Goal: Book appointment/travel/reservation

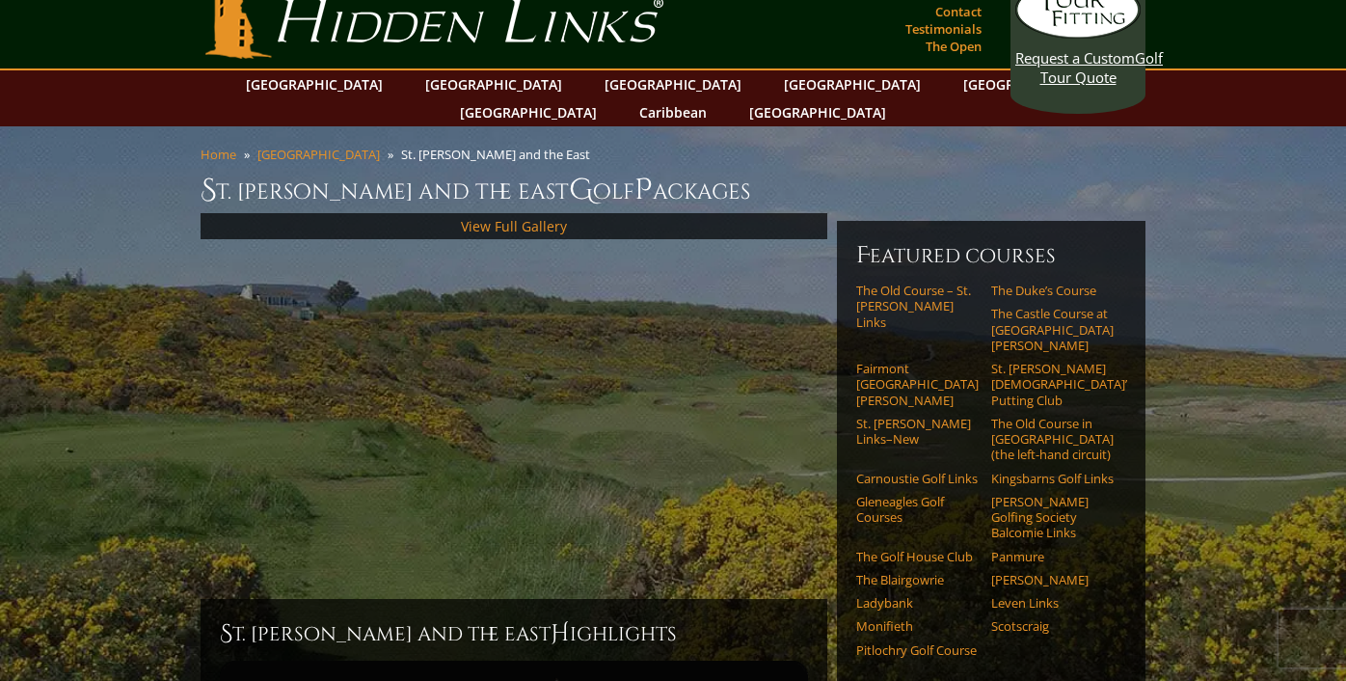
scroll to position [26, 0]
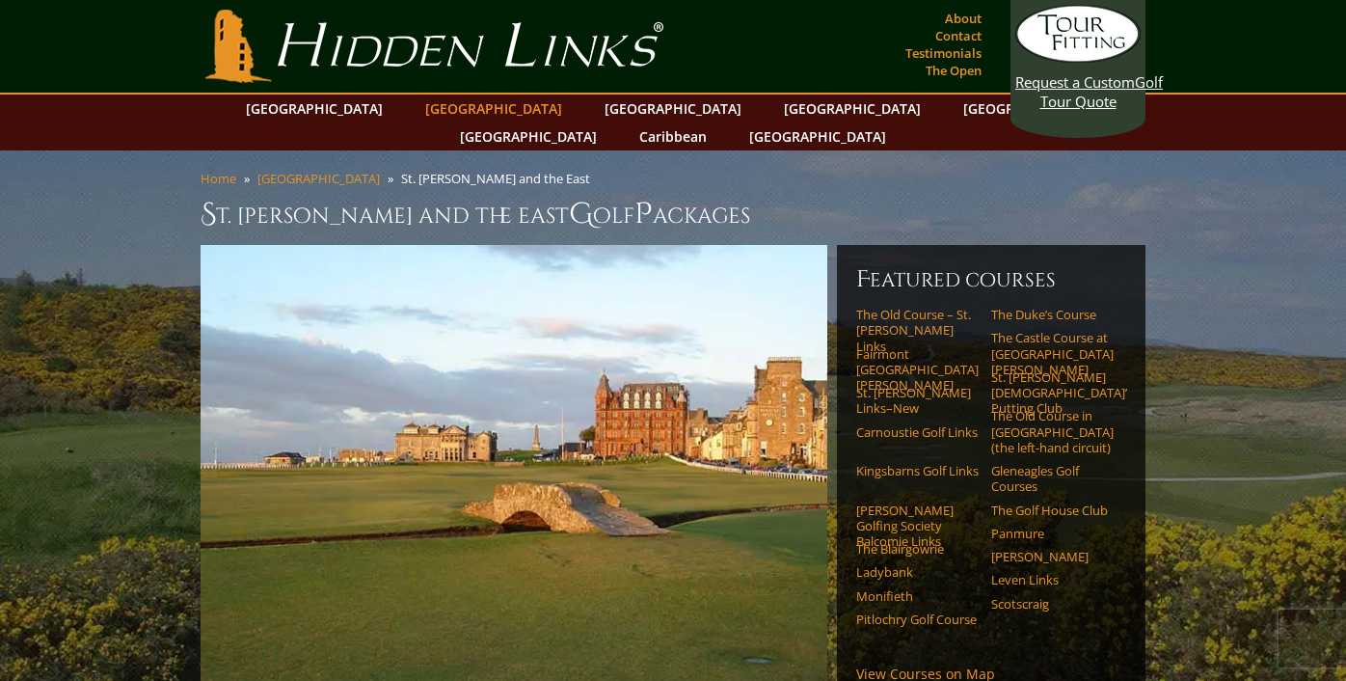
click at [445, 117] on link "[GEOGRAPHIC_DATA]" at bounding box center [494, 108] width 156 height 28
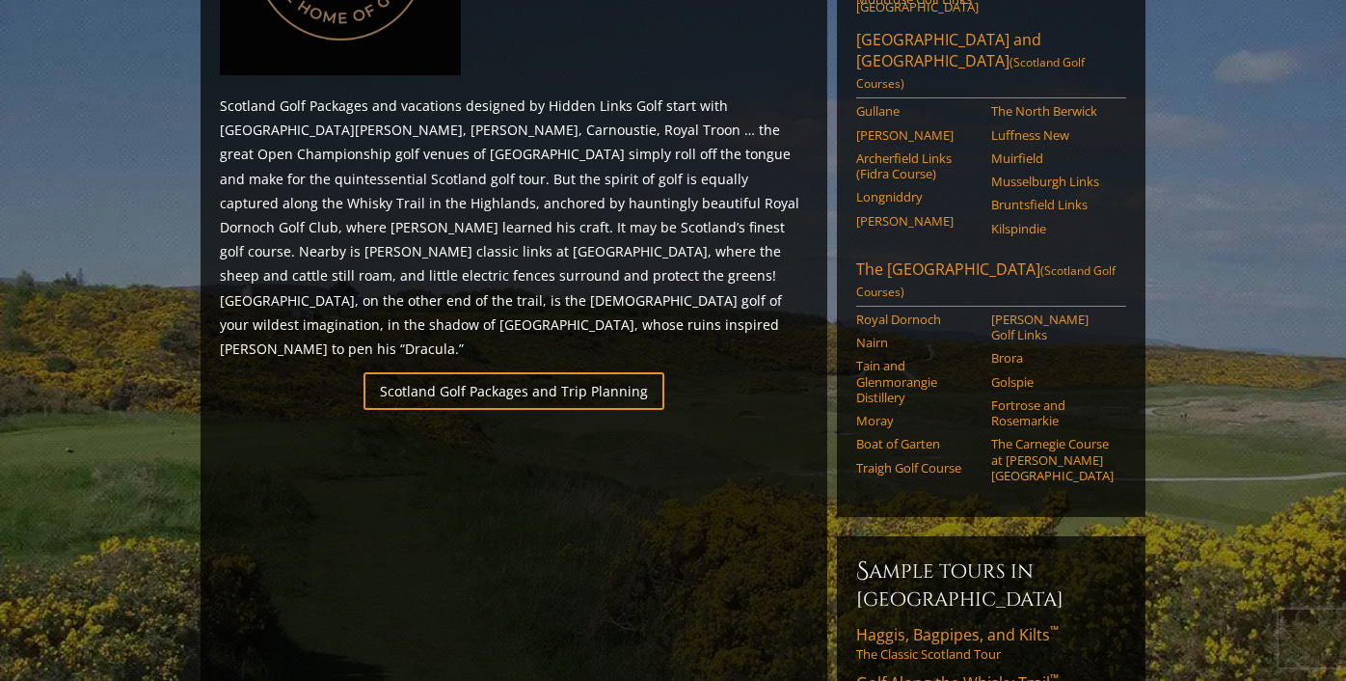
scroll to position [1085, 0]
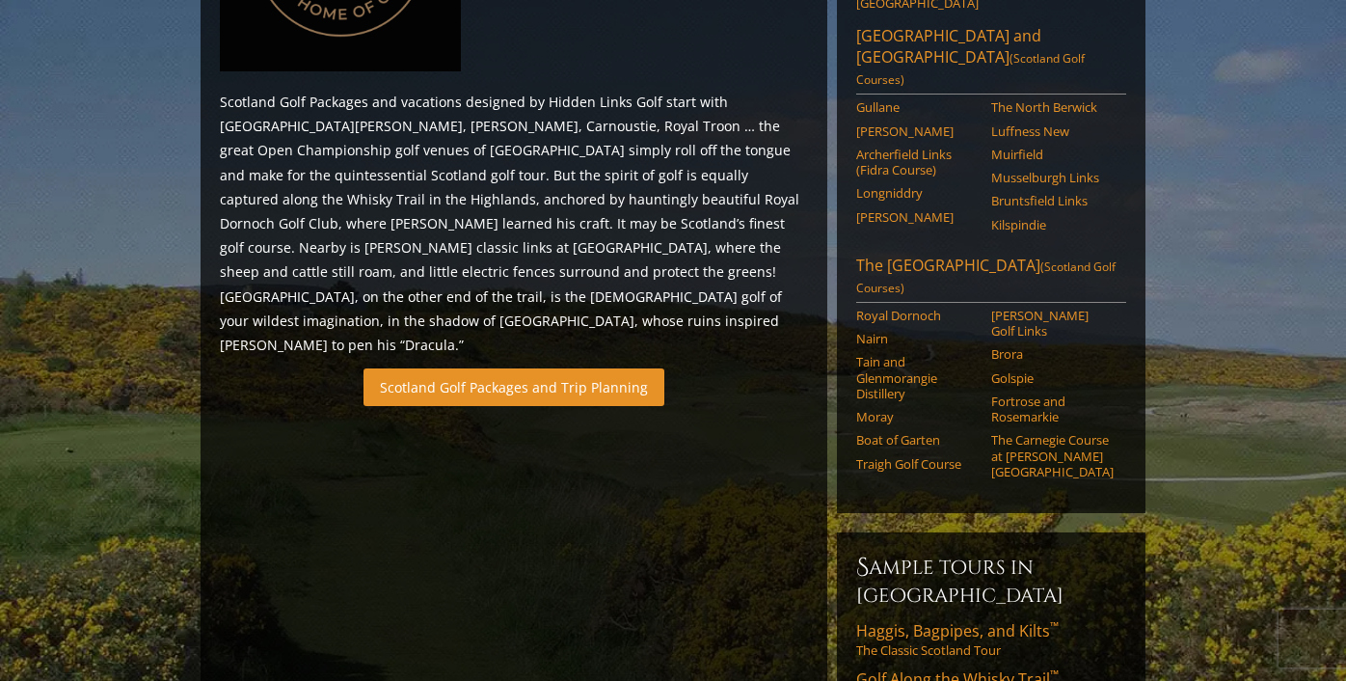
click at [476, 368] on link "Scotland Golf Packages and Trip Planning" at bounding box center [514, 387] width 301 height 38
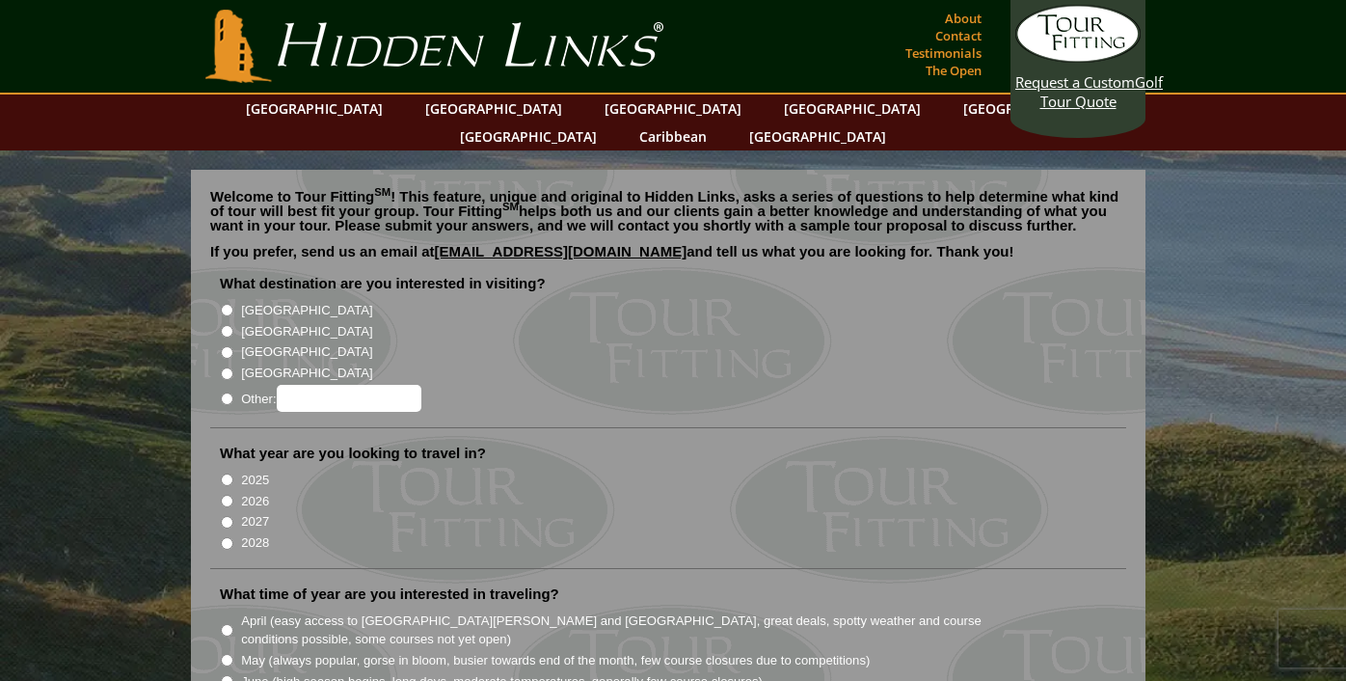
click at [228, 325] on input "[GEOGRAPHIC_DATA]" at bounding box center [227, 331] width 13 height 13
radio input "true"
click at [228, 304] on input "[GEOGRAPHIC_DATA]" at bounding box center [227, 310] width 13 height 13
radio input "true"
click at [227, 319] on li "[GEOGRAPHIC_DATA]" at bounding box center [676, 329] width 912 height 21
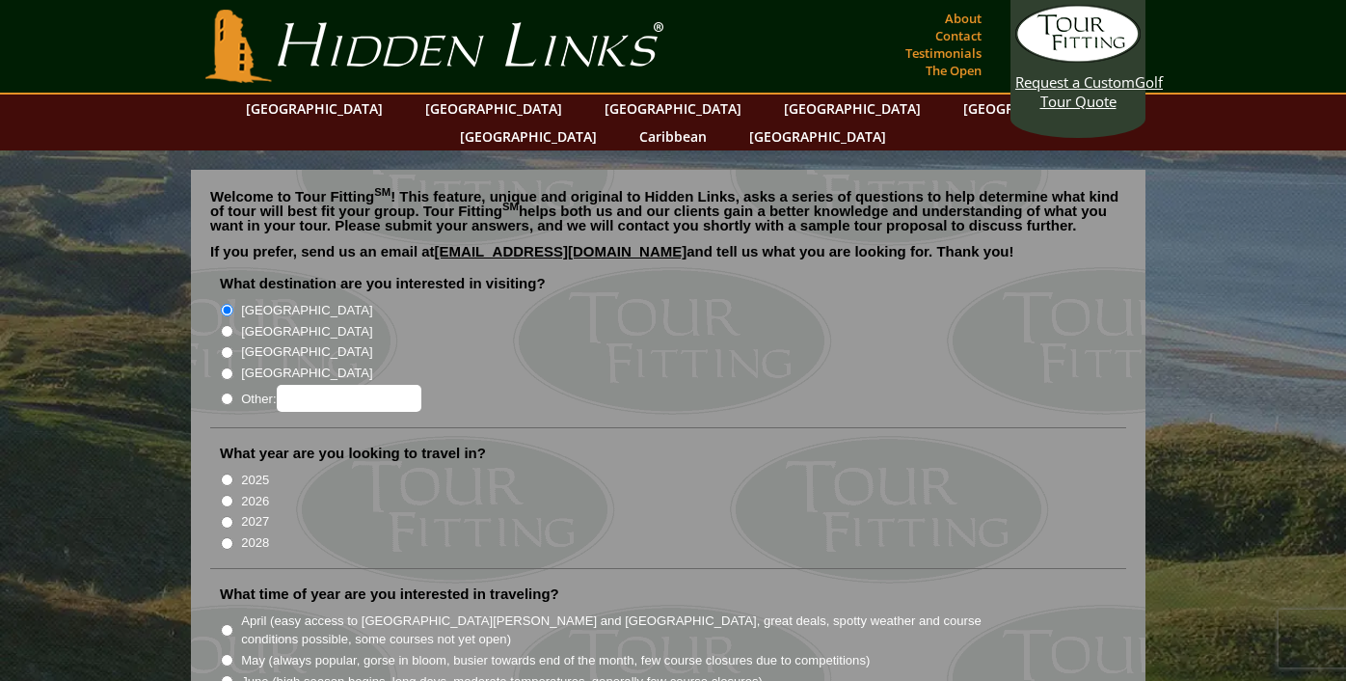
click at [227, 325] on input "[GEOGRAPHIC_DATA]" at bounding box center [227, 331] width 13 height 13
radio input "true"
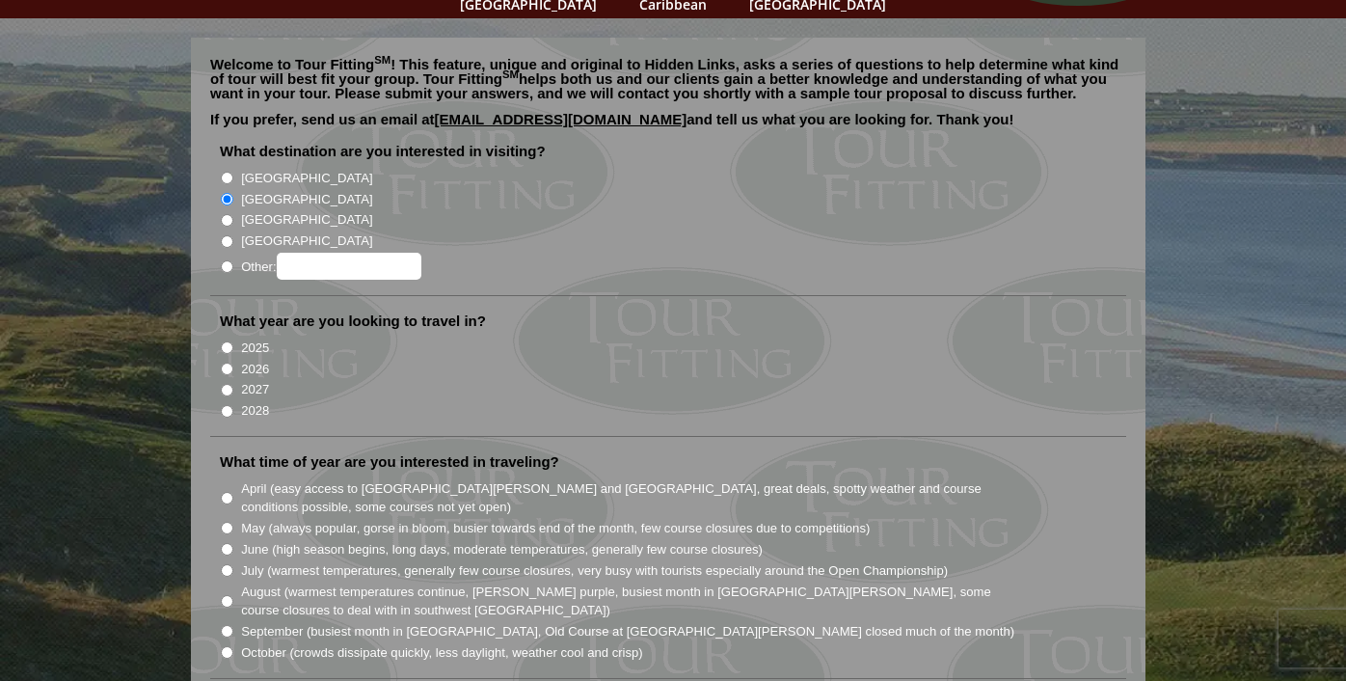
scroll to position [137, 0]
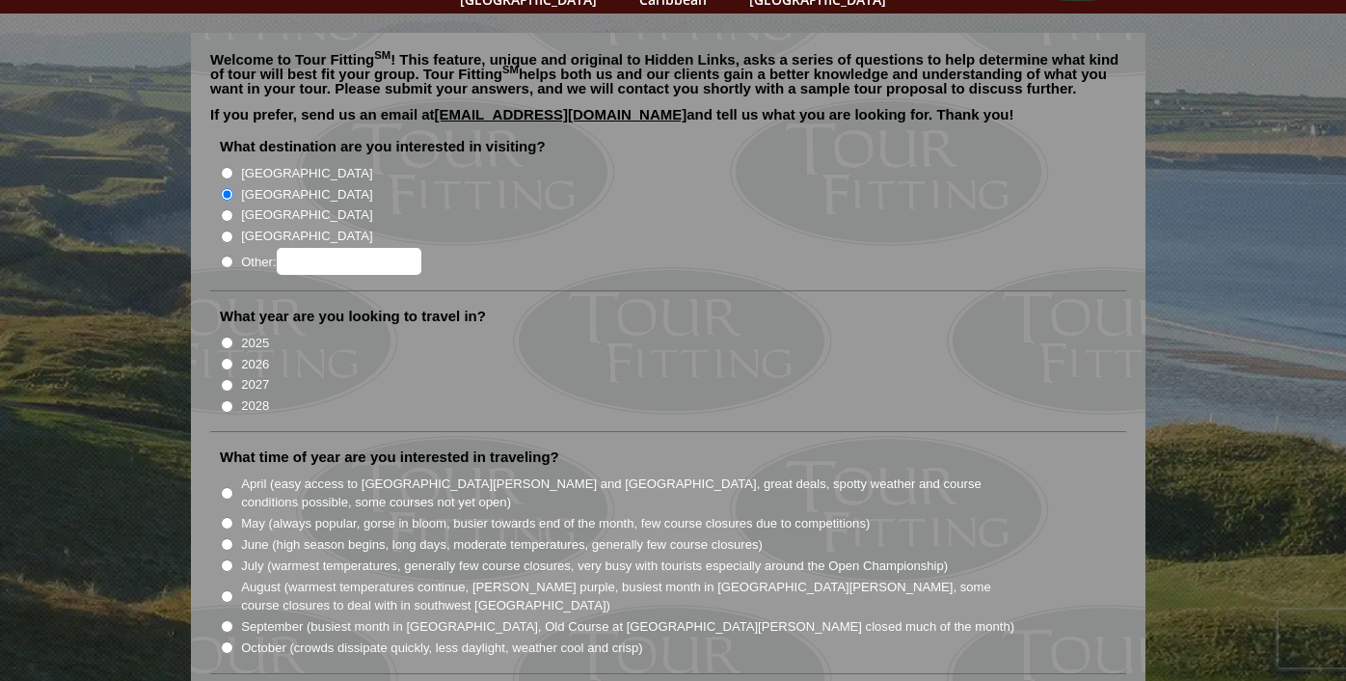
click at [227, 358] on input "2026" at bounding box center [227, 364] width 13 height 13
radio input "true"
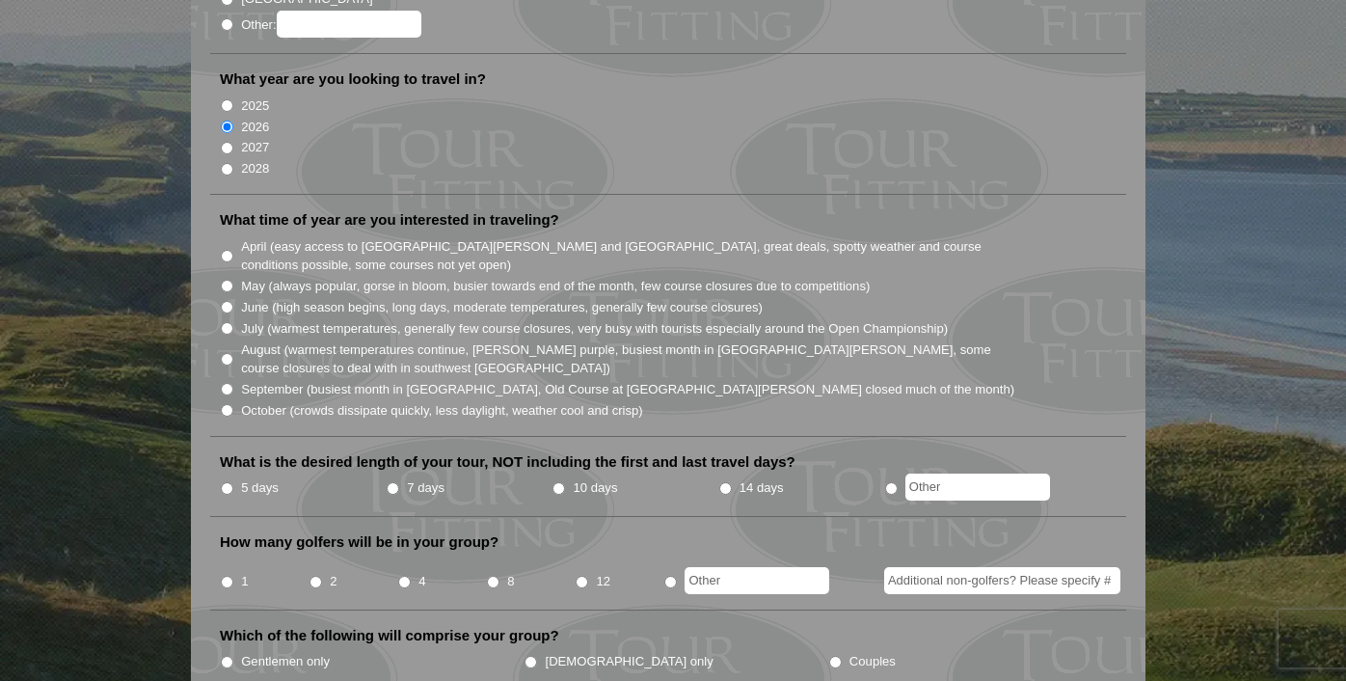
scroll to position [376, 0]
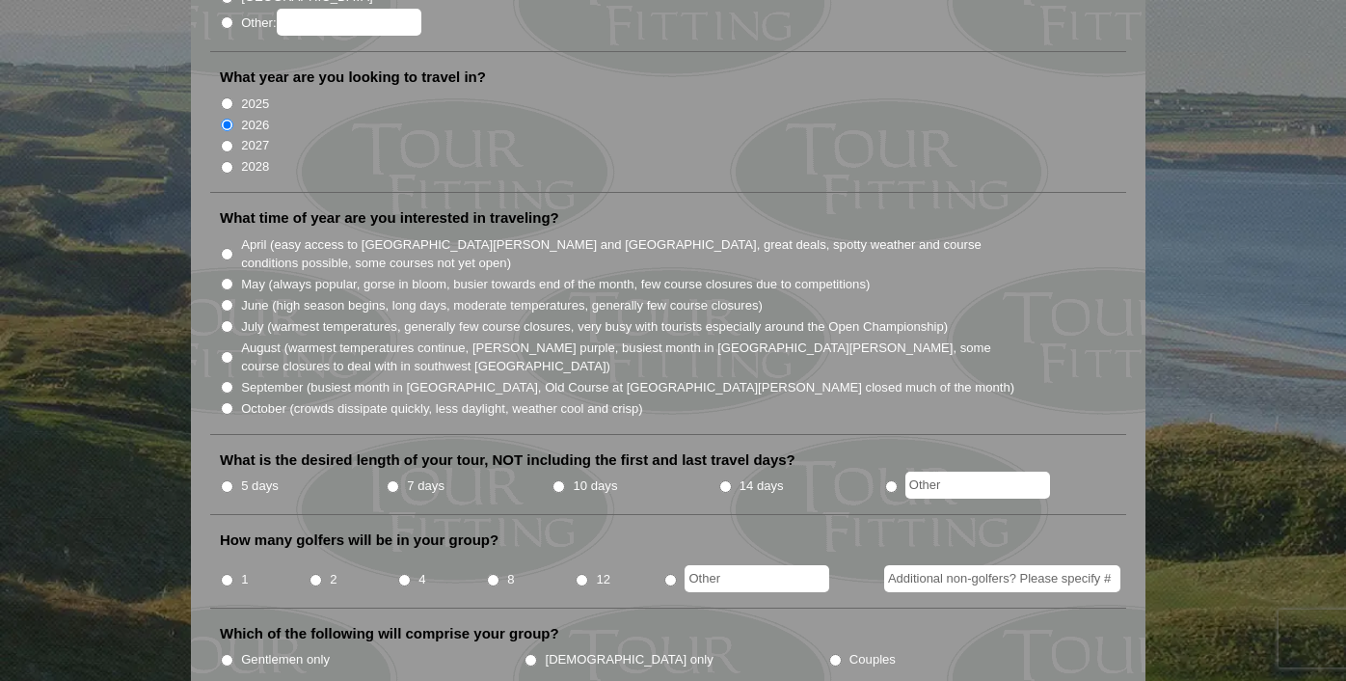
click at [229, 351] on input "August (warmest temperatures continue, heather bright purple, busiest month in …" at bounding box center [227, 357] width 13 height 13
radio input "true"
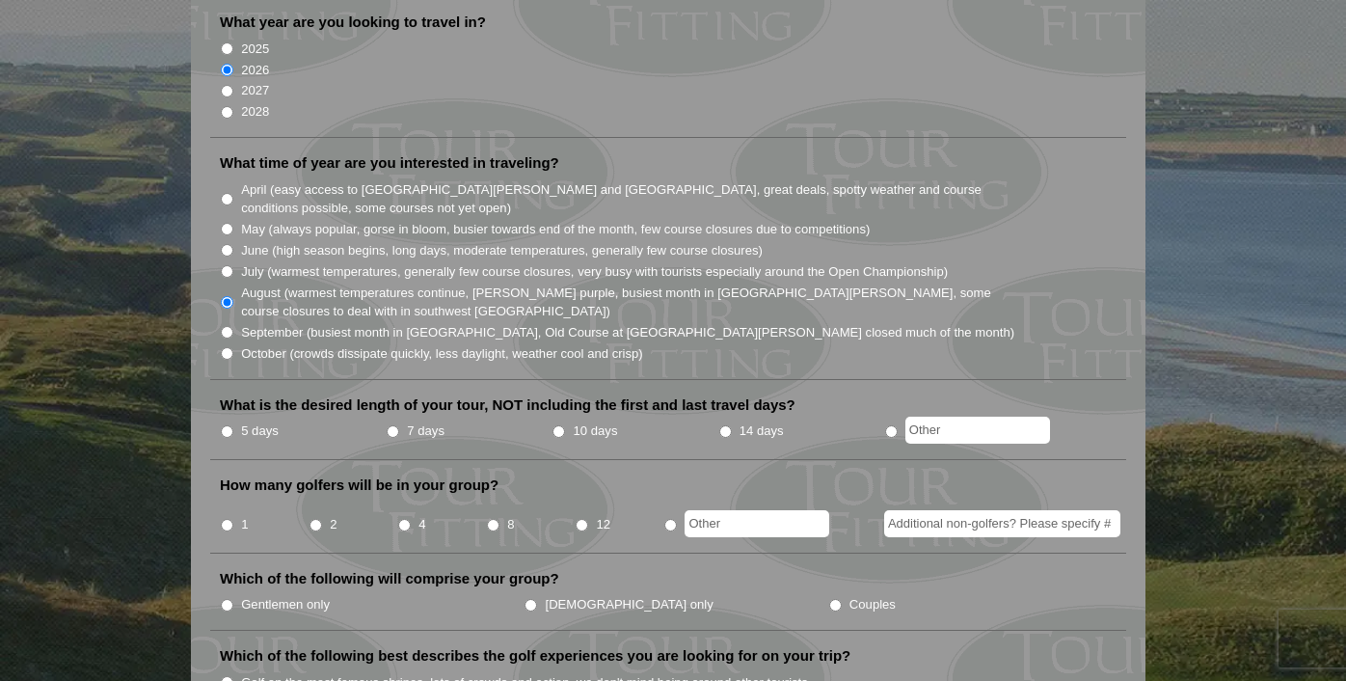
scroll to position [433, 0]
click at [227, 191] on input "April (easy access to St. Andrews and Ballybunion, great deals, spotty weather …" at bounding box center [227, 197] width 13 height 13
radio input "true"
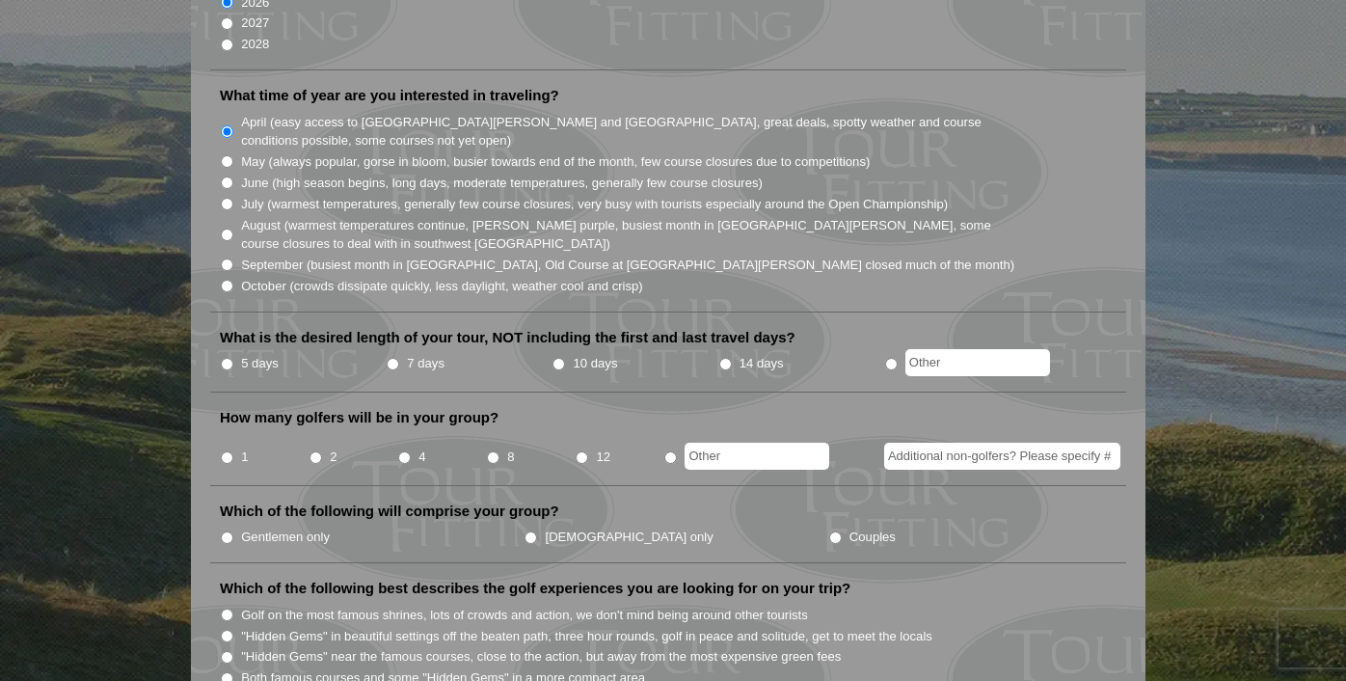
scroll to position [505, 0]
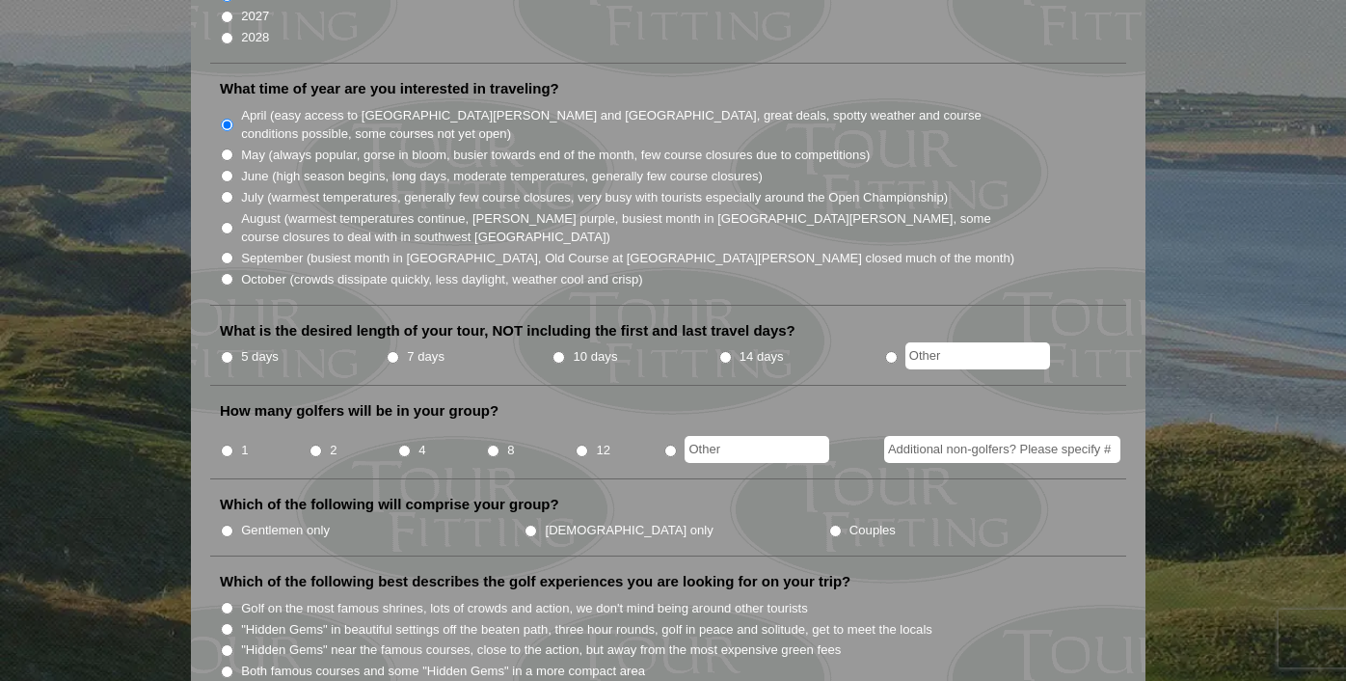
click at [229, 351] on input "5 days" at bounding box center [227, 357] width 13 height 13
radio input "true"
click at [406, 445] on input "4" at bounding box center [404, 451] width 13 height 13
radio input "true"
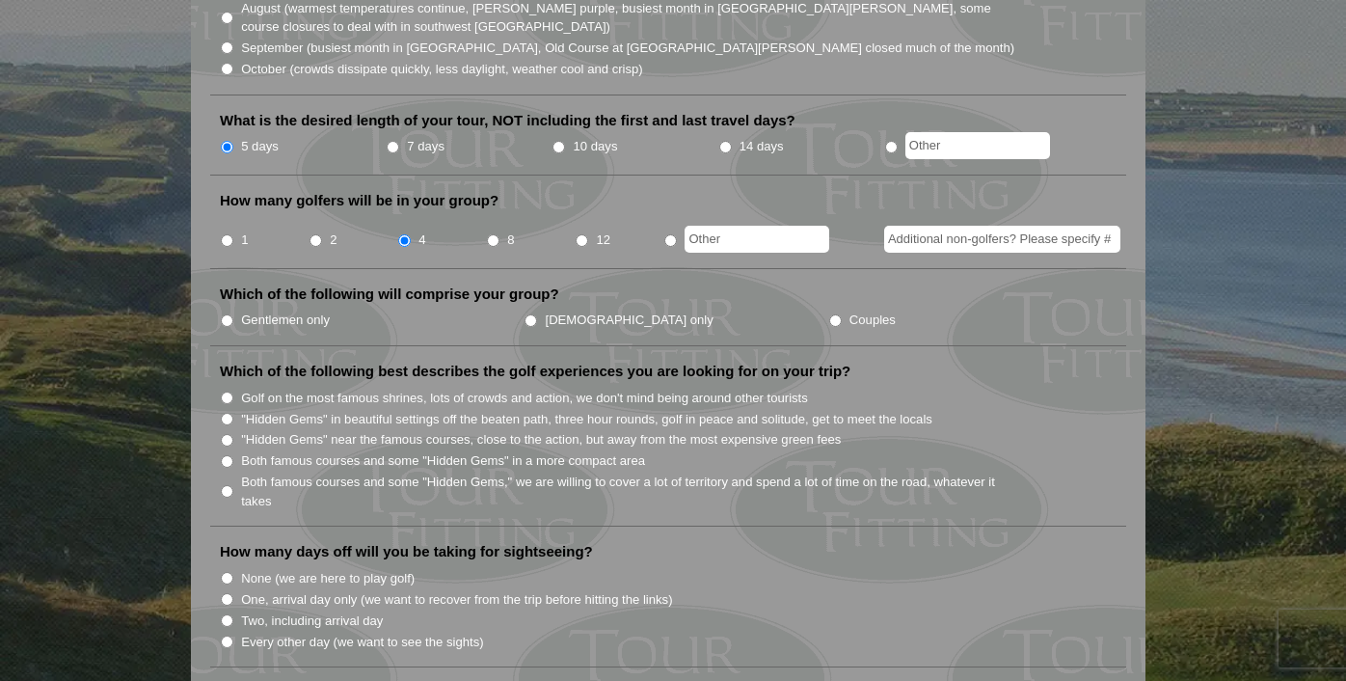
scroll to position [725, 0]
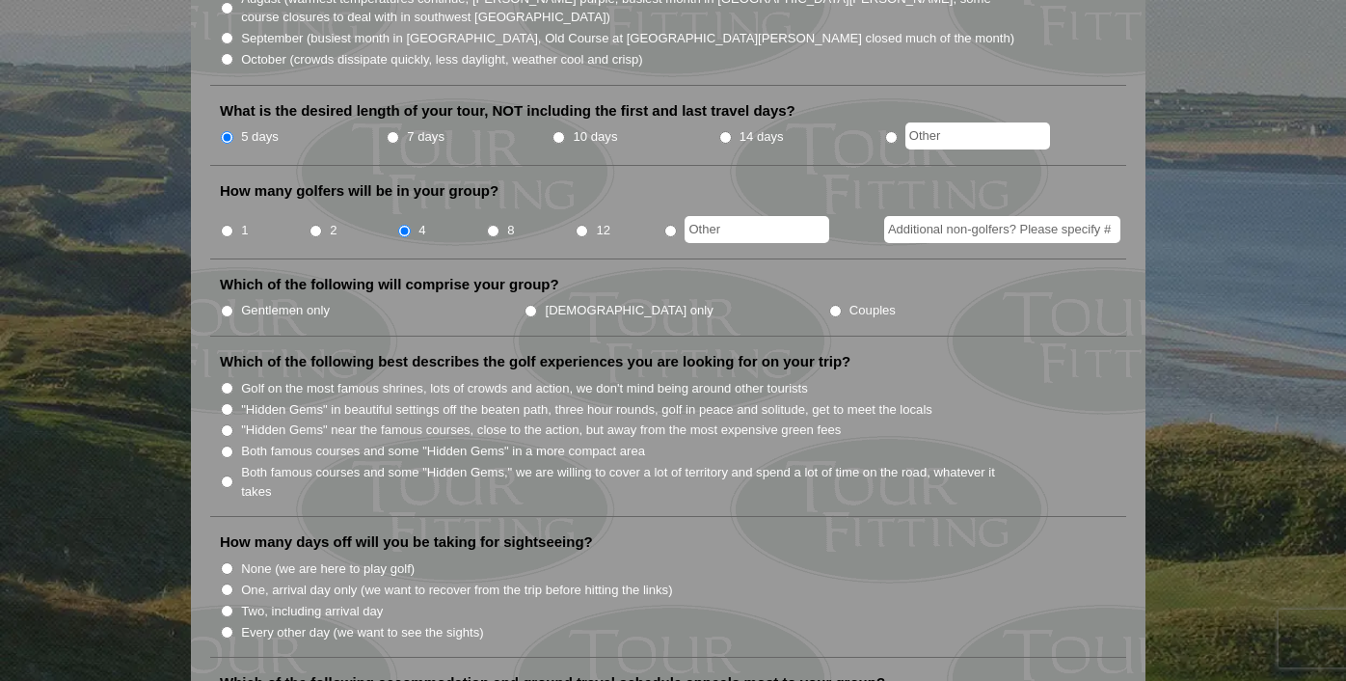
click at [849, 301] on label "Couples" at bounding box center [872, 310] width 46 height 19
click at [829, 305] on input "Couples" at bounding box center [835, 311] width 13 height 13
radio input "true"
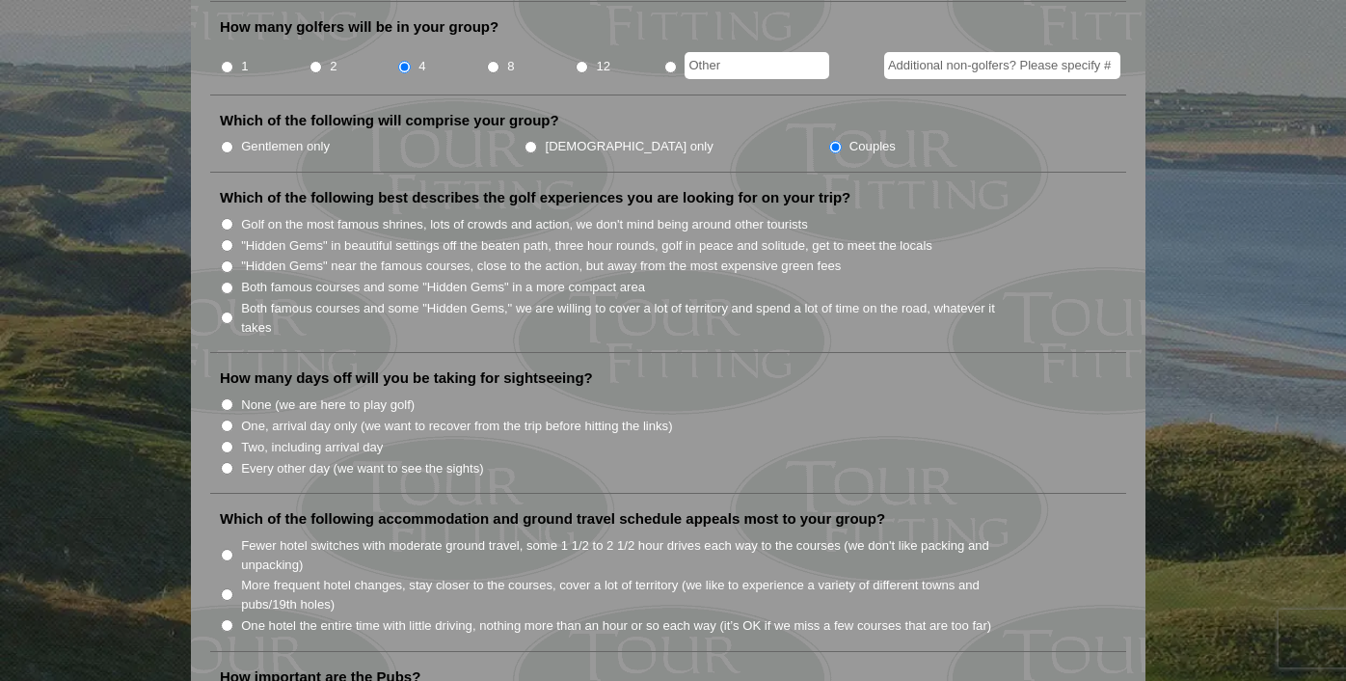
scroll to position [890, 0]
click at [227, 281] on input "Both famous courses and some "Hidden Gems" in a more compact area" at bounding box center [227, 287] width 13 height 13
radio input "true"
click at [224, 310] on input "Both famous courses and some "Hidden Gems," we are willing to cover a lot of te…" at bounding box center [227, 316] width 13 height 13
radio input "true"
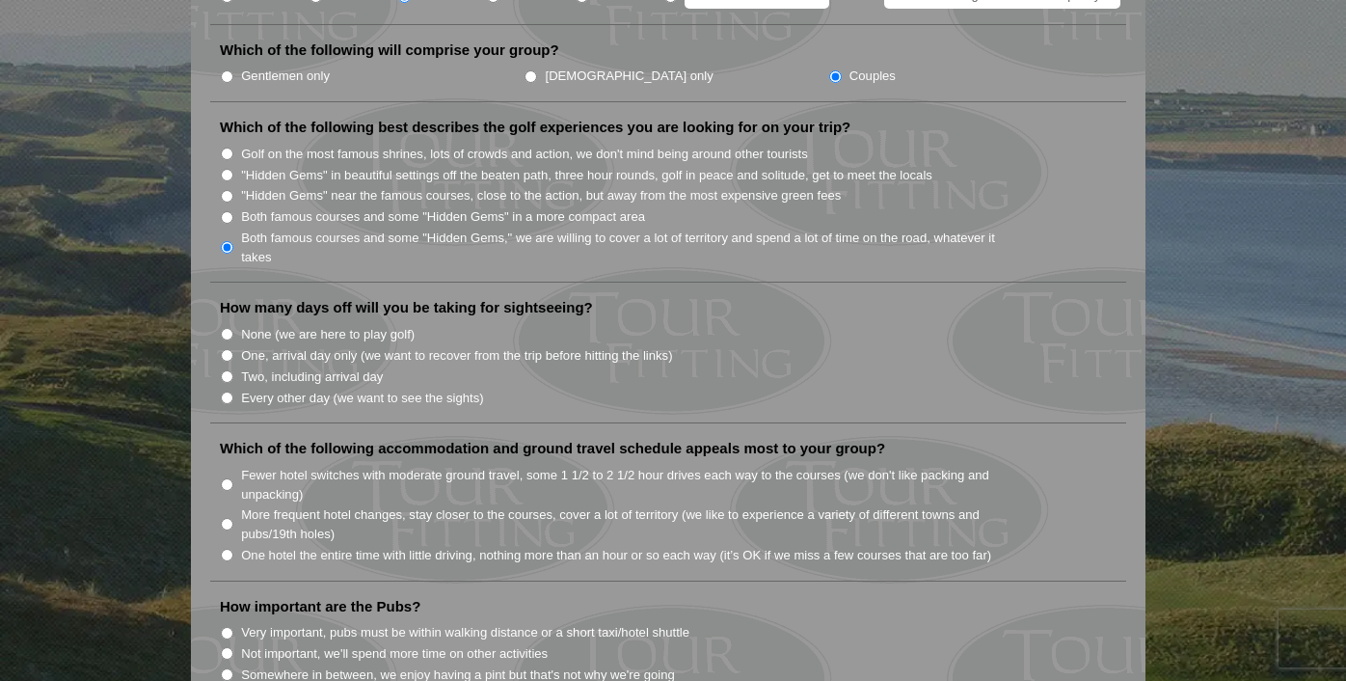
scroll to position [963, 0]
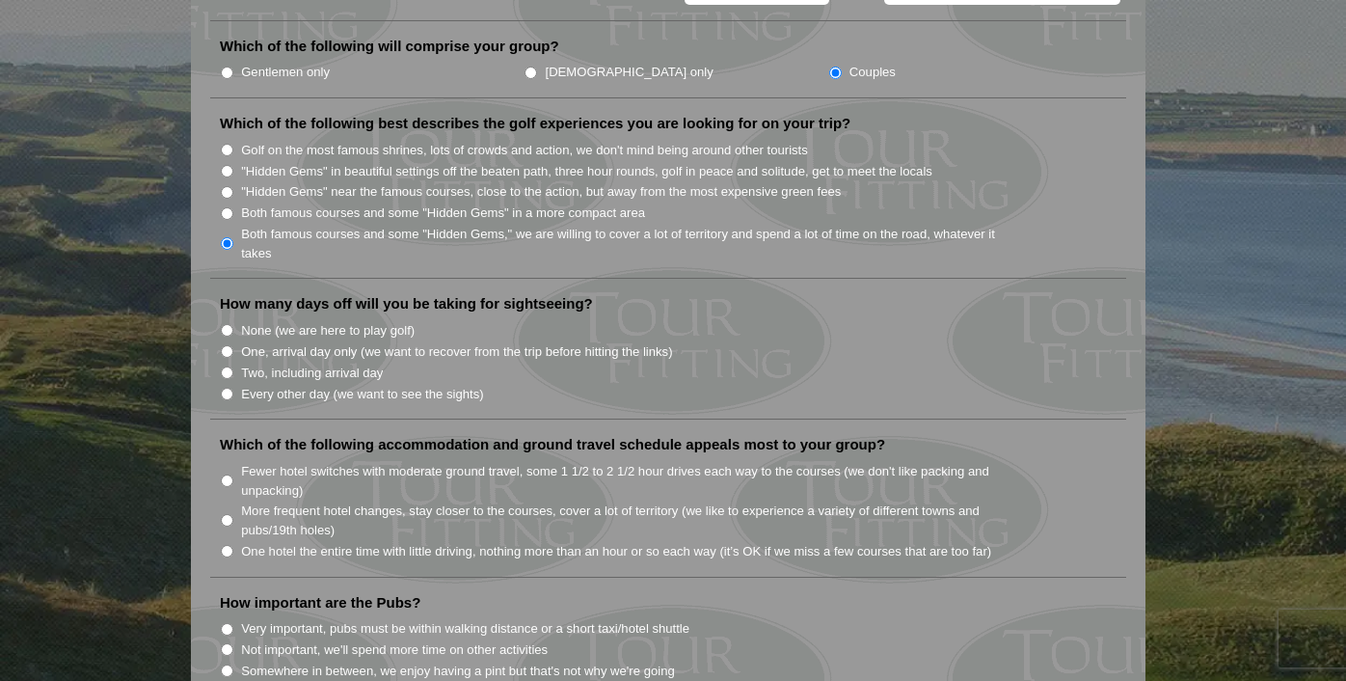
click at [259, 385] on label "Every other day (we want to see the sights)" at bounding box center [362, 394] width 242 height 19
click at [233, 388] on input "Every other day (we want to see the sights)" at bounding box center [227, 394] width 13 height 13
radio input "true"
click at [257, 364] on label "Two, including arrival day" at bounding box center [312, 373] width 142 height 19
click at [233, 366] on input "Two, including arrival day" at bounding box center [227, 372] width 13 height 13
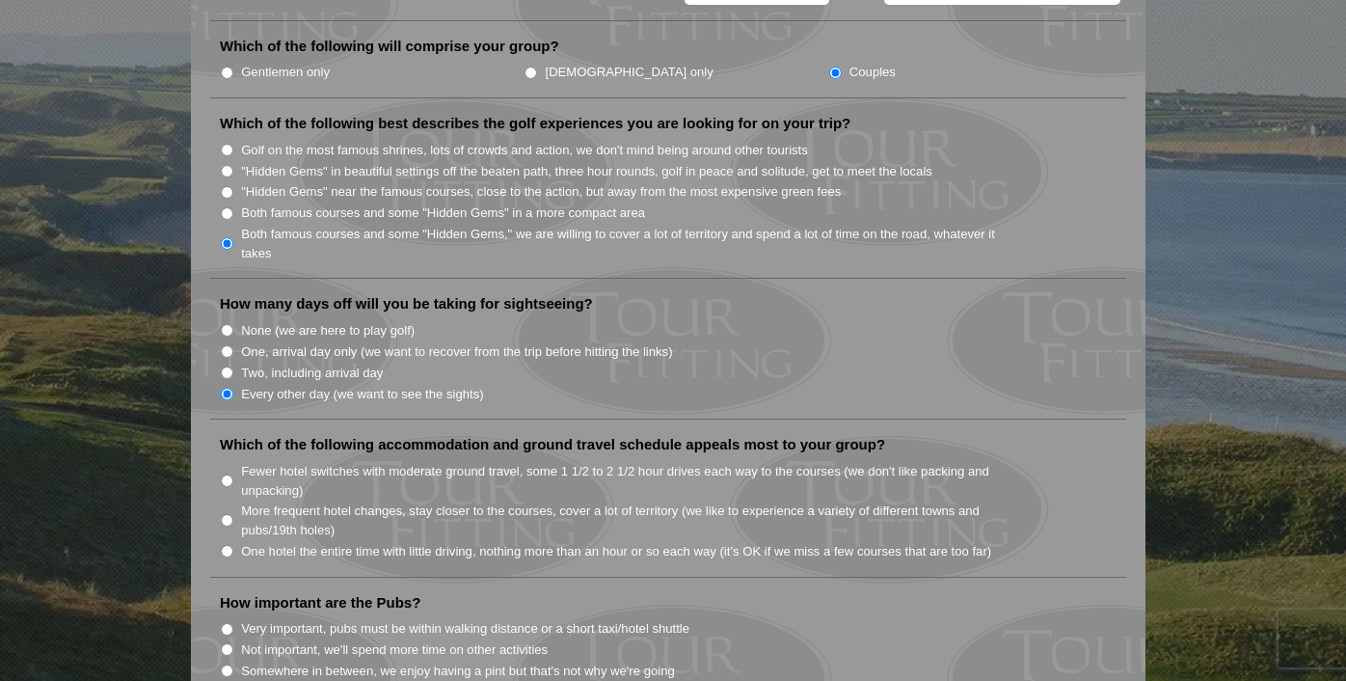
radio input "true"
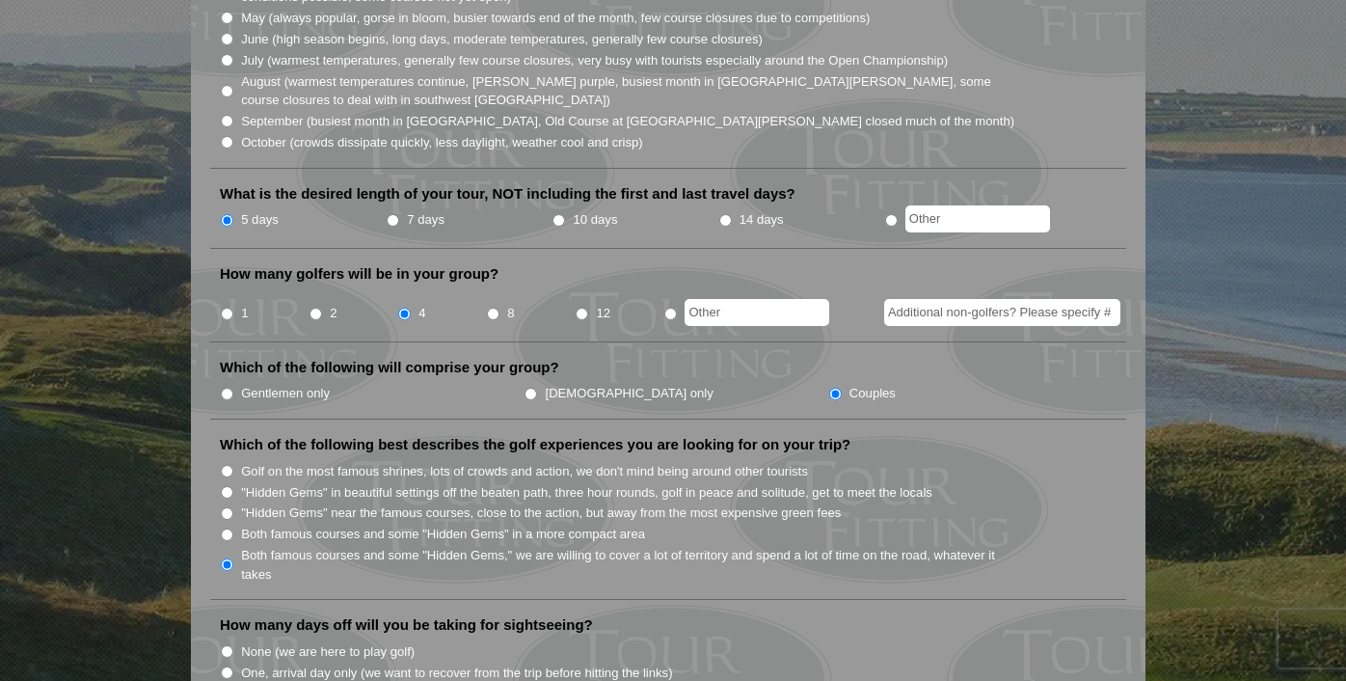
scroll to position [582, 0]
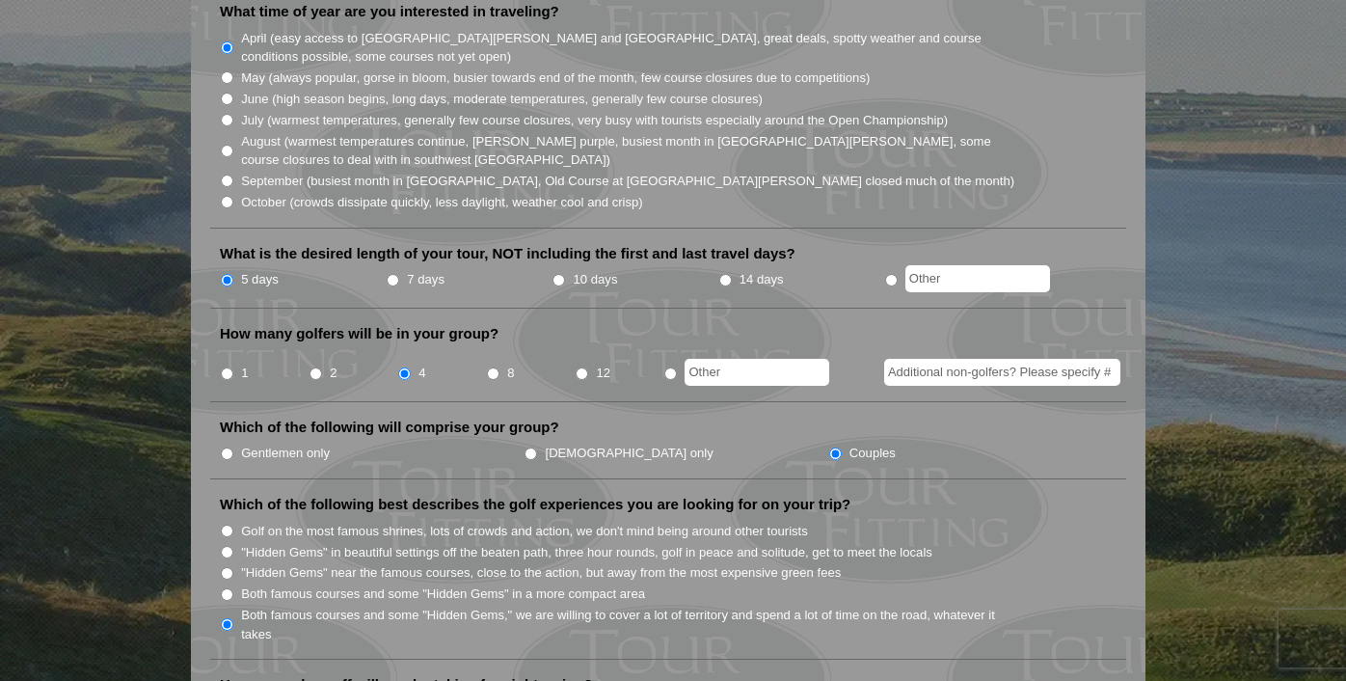
click at [409, 270] on label "7 days" at bounding box center [426, 279] width 38 height 19
click at [399, 274] on input "7 days" at bounding box center [393, 280] width 13 height 13
radio input "true"
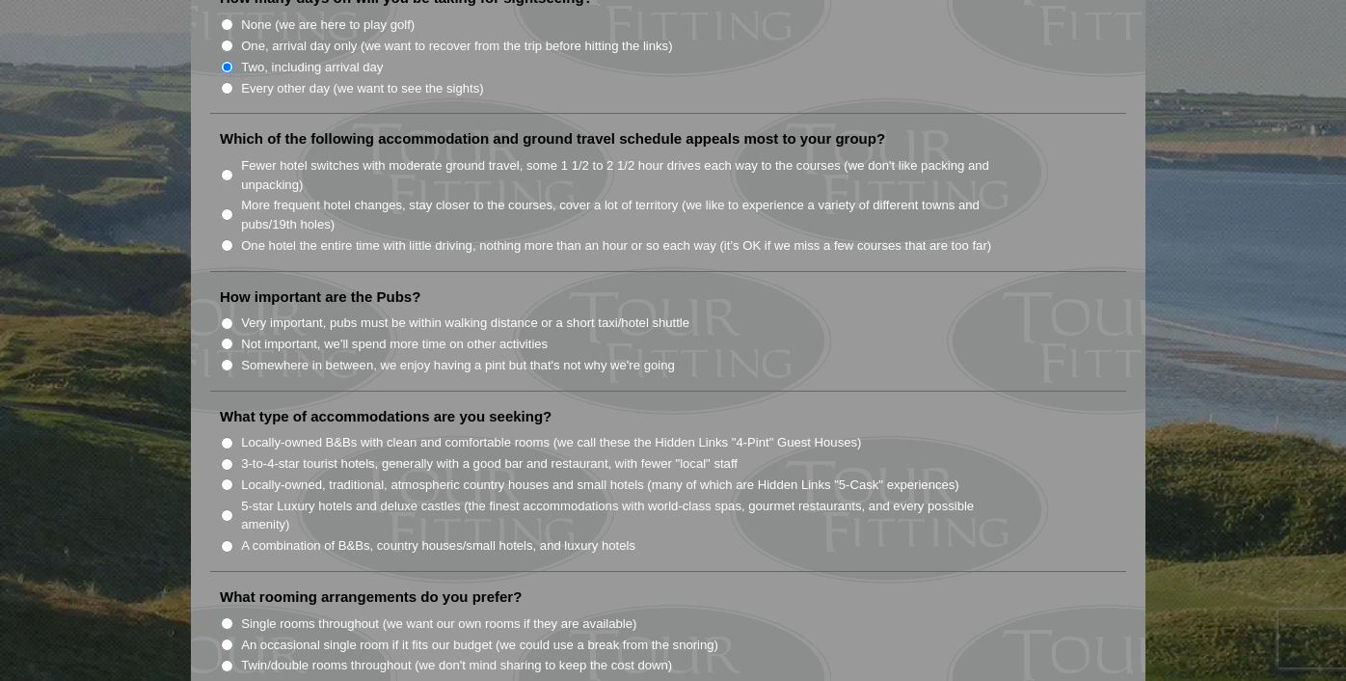
scroll to position [1290, 0]
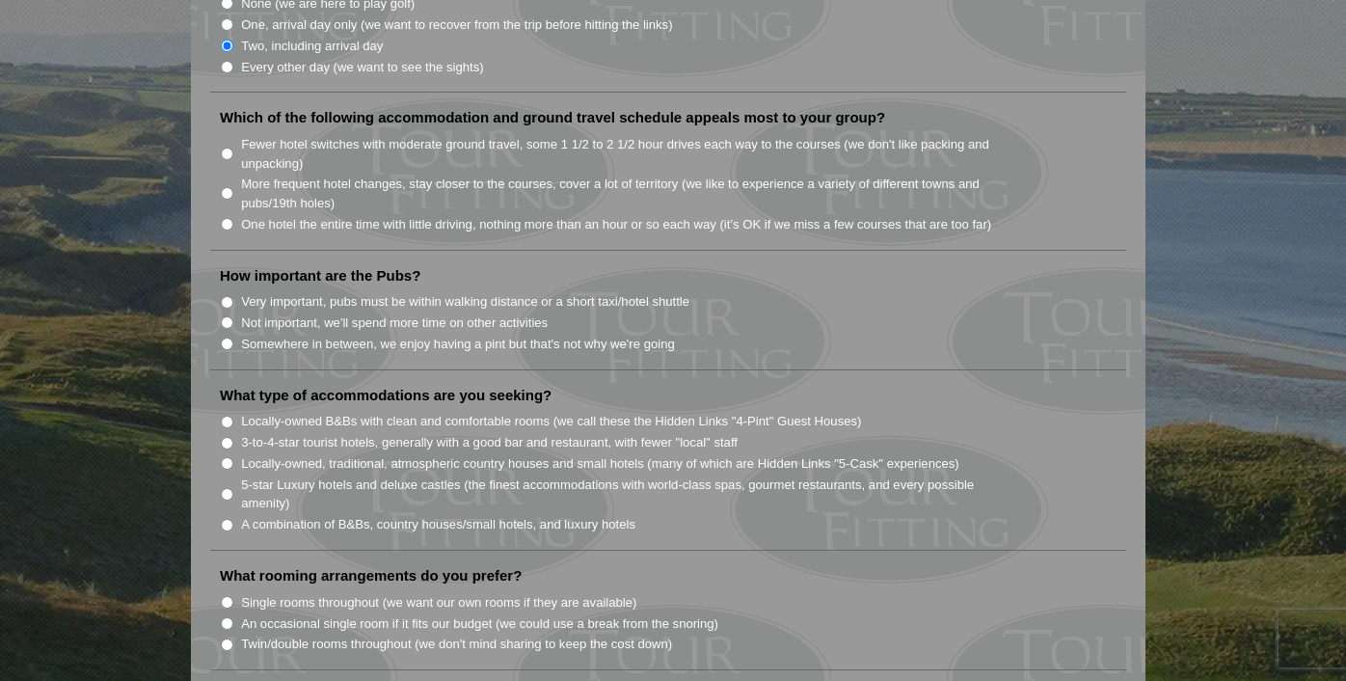
click at [273, 135] on label "Fewer hotel switches with moderate ground travel, some 1 1/2 to 2 1/2 hour driv…" at bounding box center [628, 154] width 775 height 38
click at [233, 148] on input "Fewer hotel switches with moderate ground travel, some 1 1/2 to 2 1/2 hour driv…" at bounding box center [227, 154] width 13 height 13
radio input "true"
click at [276, 175] on label "More frequent hotel changes, stay closer to the courses, cover a lot of territo…" at bounding box center [628, 194] width 775 height 38
click at [233, 187] on input "More frequent hotel changes, stay closer to the courses, cover a lot of territo…" at bounding box center [227, 193] width 13 height 13
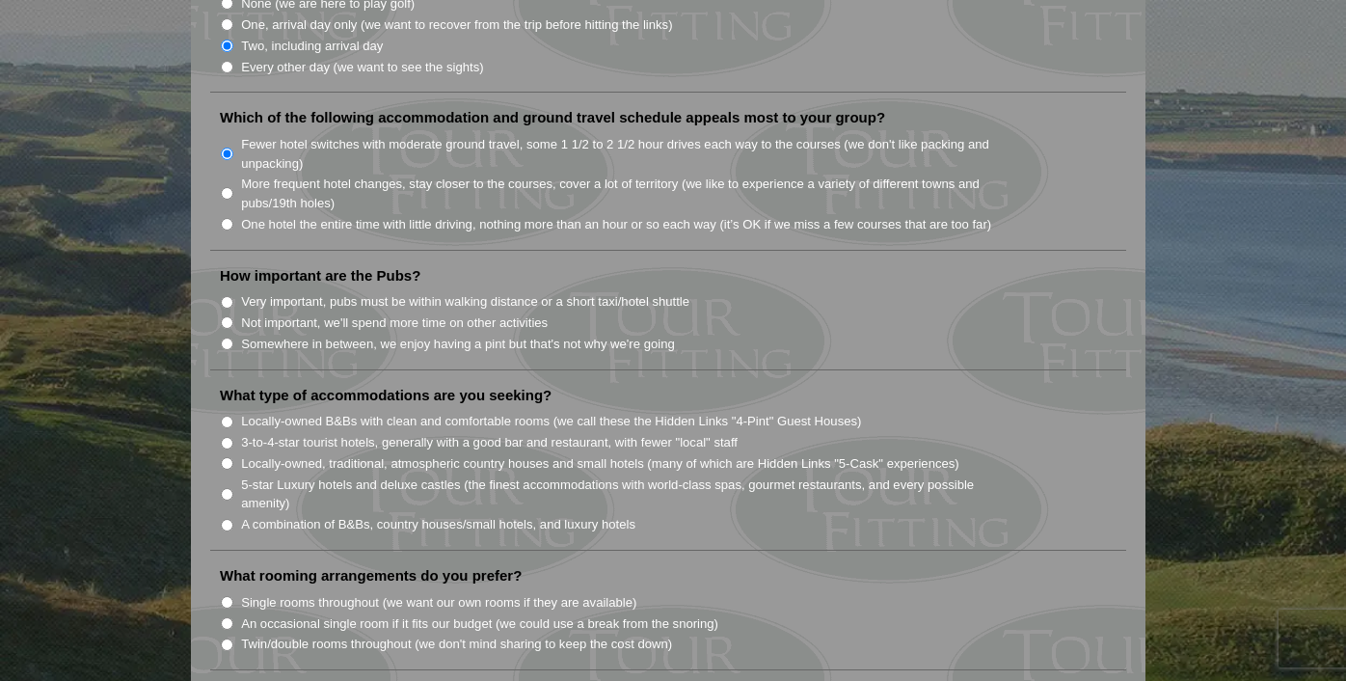
radio input "true"
click at [306, 135] on label "Fewer hotel switches with moderate ground travel, some 1 1/2 to 2 1/2 hour driv…" at bounding box center [628, 154] width 775 height 38
click at [233, 148] on input "Fewer hotel switches with moderate ground travel, some 1 1/2 to 2 1/2 hour driv…" at bounding box center [227, 154] width 13 height 13
radio input "true"
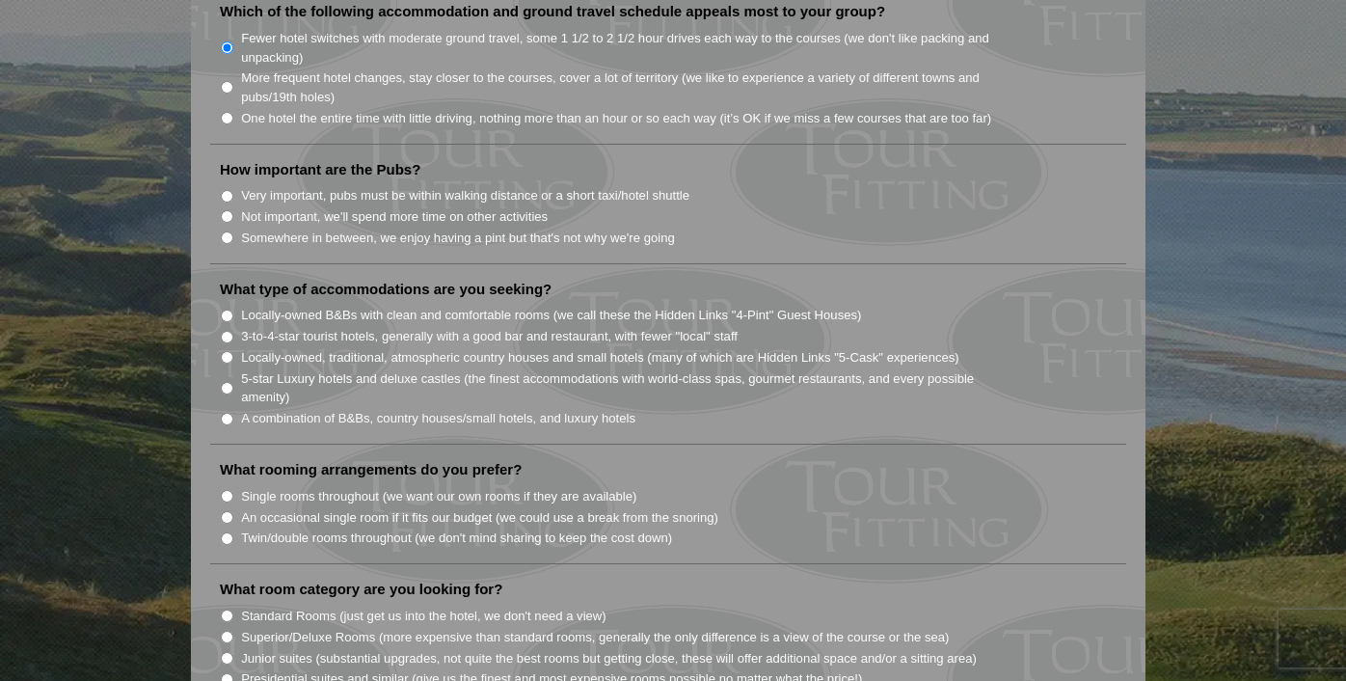
scroll to position [1399, 0]
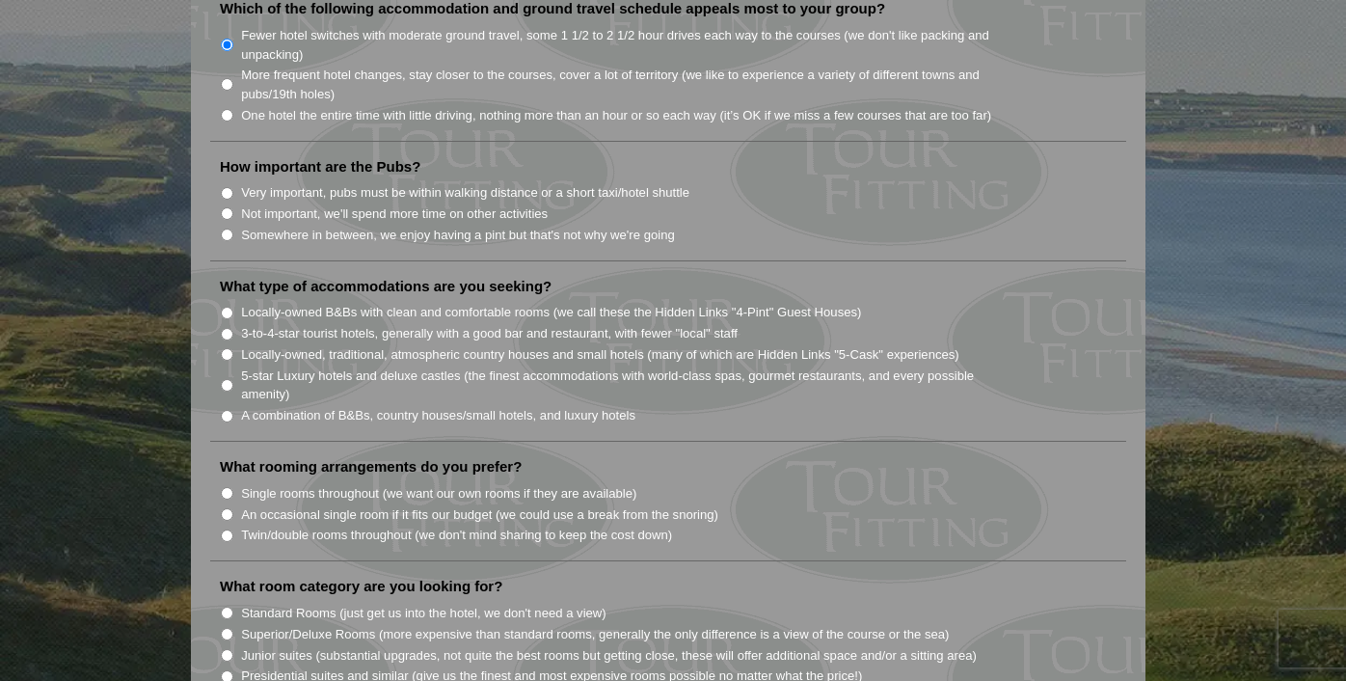
click at [272, 226] on label "Somewhere in between, we enjoy having a pint but that's not why we're going" at bounding box center [458, 235] width 434 height 19
click at [233, 229] on input "Somewhere in between, we enjoy having a pint but that's not why we're going" at bounding box center [227, 235] width 13 height 13
radio input "true"
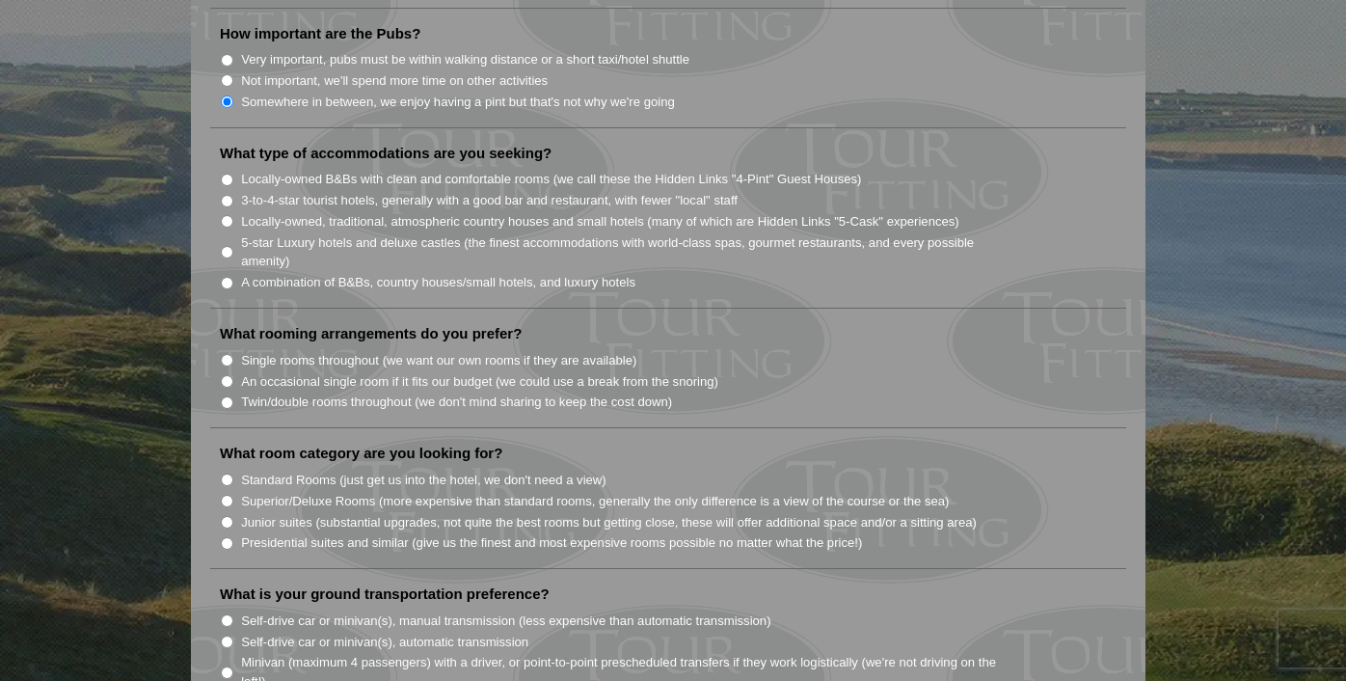
scroll to position [1560, 0]
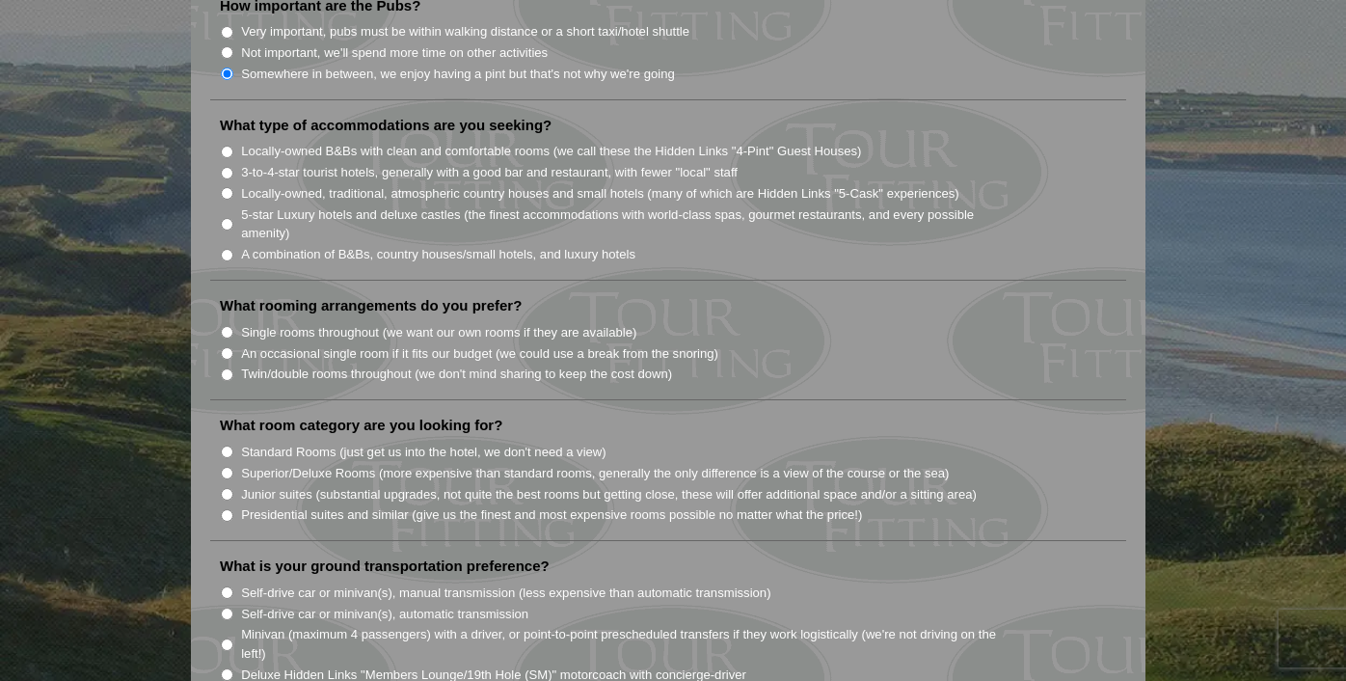
click at [248, 245] on label "A combination of B&Bs, country houses/small hotels, and luxury hotels" at bounding box center [438, 254] width 394 height 19
click at [233, 249] on input "A combination of B&Bs, country houses/small hotels, and luxury hotels" at bounding box center [227, 255] width 13 height 13
radio input "true"
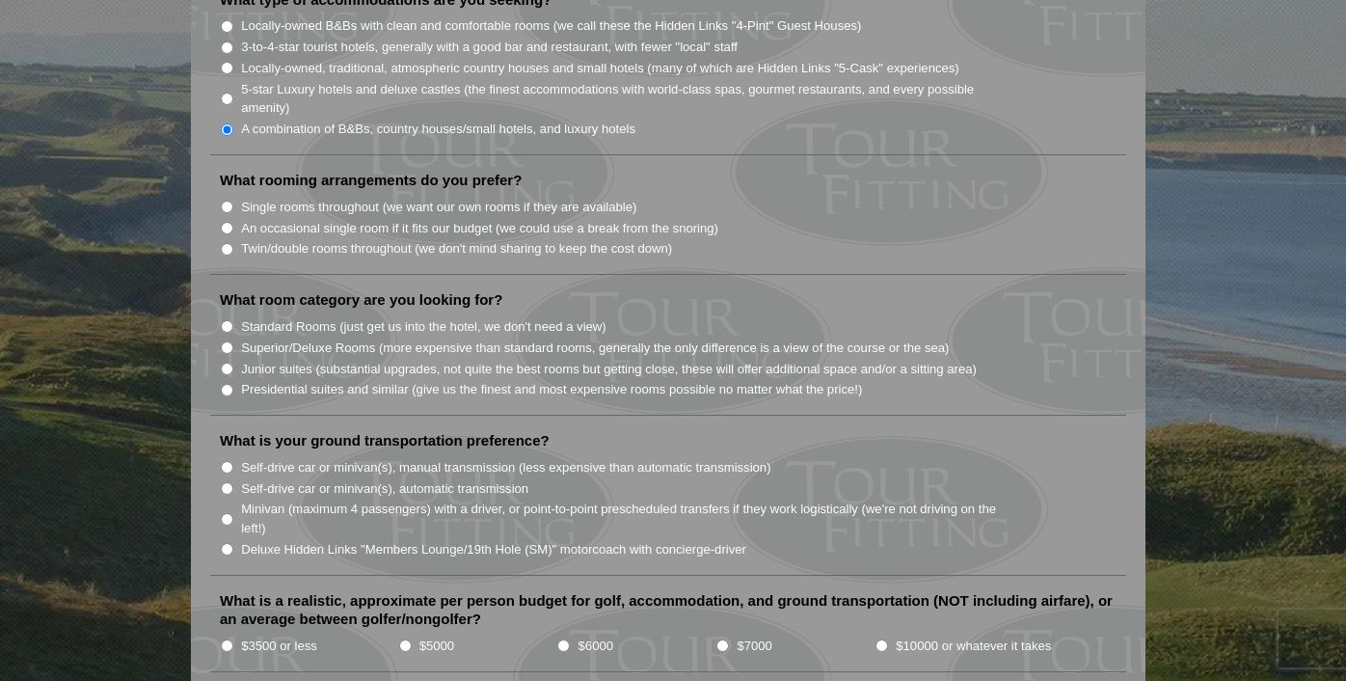
scroll to position [1699, 0]
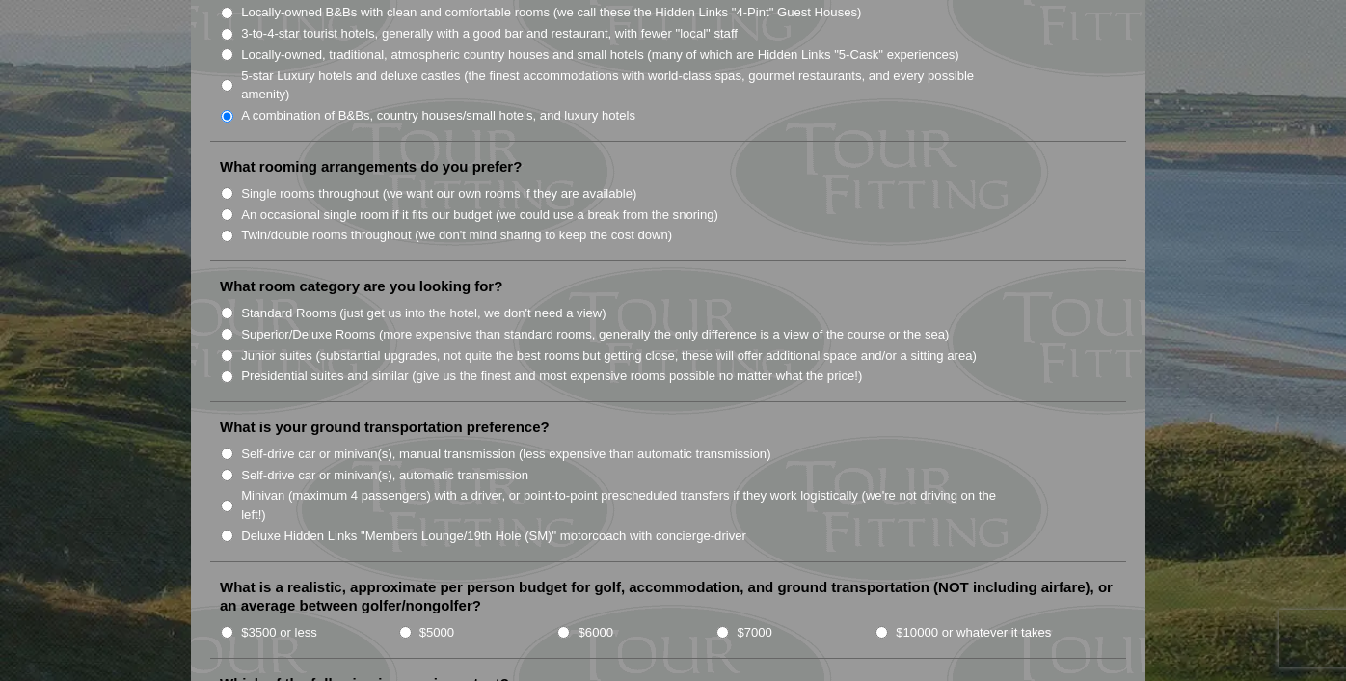
click at [267, 184] on label "Single rooms throughout (we want our own rooms if they are available)" at bounding box center [438, 193] width 395 height 19
click at [233, 187] on input "Single rooms throughout (we want our own rooms if they are available)" at bounding box center [227, 193] width 13 height 13
radio input "true"
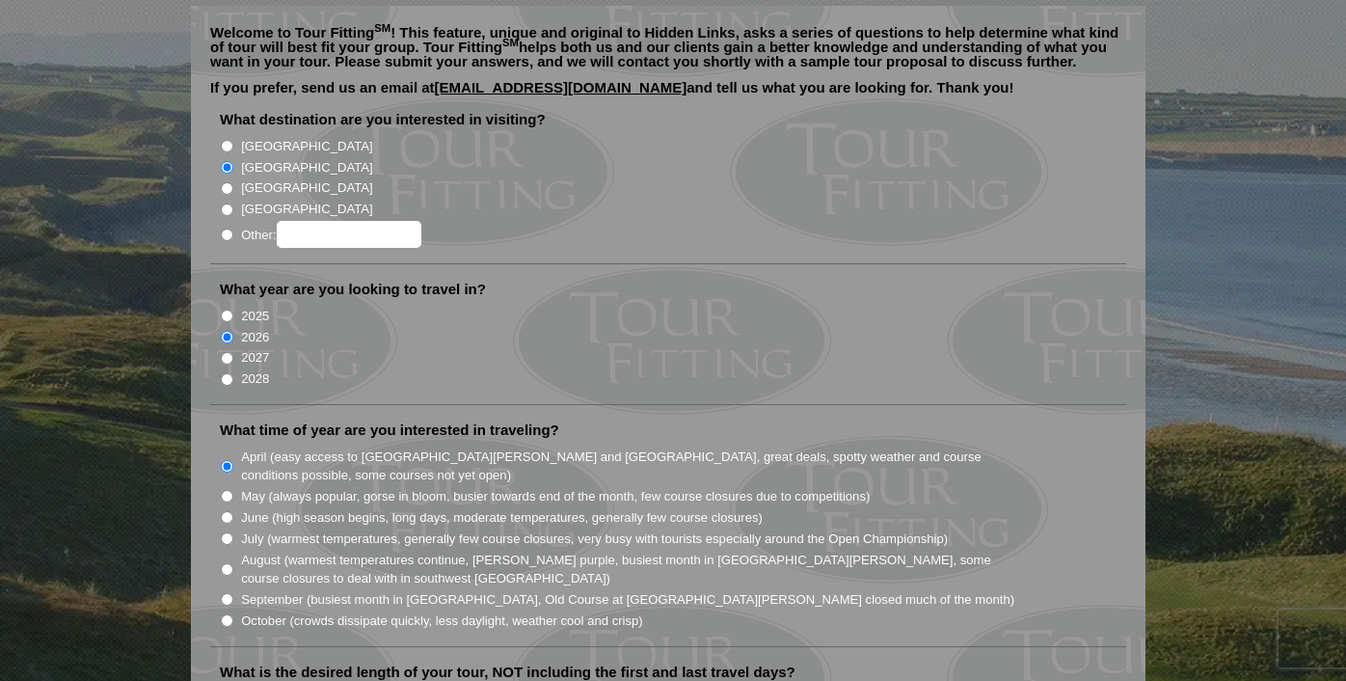
scroll to position [0, 0]
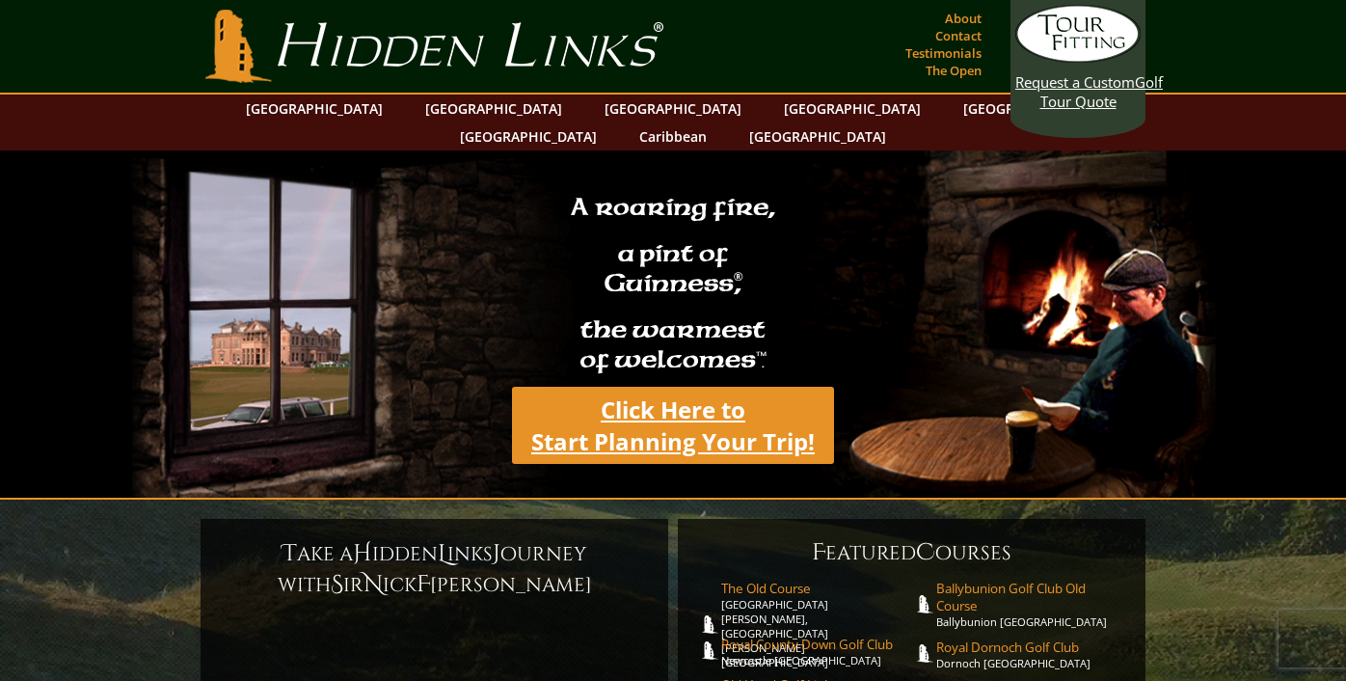
click at [655, 406] on link "Click Here to Start Planning Your Trip!" at bounding box center [673, 425] width 322 height 77
